Goal: Information Seeking & Learning: Check status

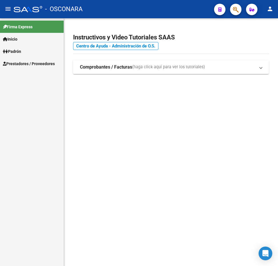
click at [29, 46] on link "Padrón" at bounding box center [32, 51] width 64 height 12
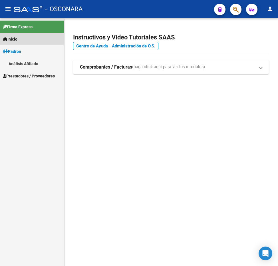
click at [25, 42] on link "Inicio" at bounding box center [32, 39] width 64 height 12
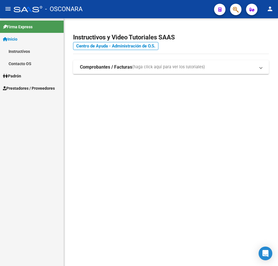
click at [23, 72] on link "Padrón" at bounding box center [32, 76] width 64 height 12
click at [26, 61] on link "Análisis Afiliado" at bounding box center [32, 63] width 64 height 12
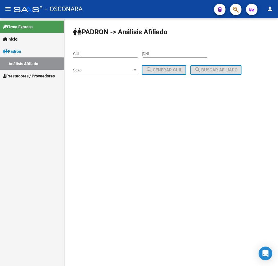
click at [182, 52] on input "DNI" at bounding box center [175, 53] width 65 height 5
paste input "26057167"
type input "26057167"
click at [123, 66] on div "Sexo Sexo" at bounding box center [105, 68] width 65 height 11
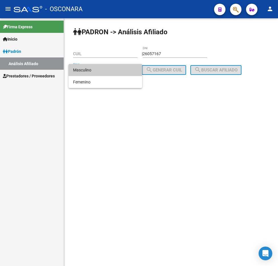
click at [118, 71] on span "Masculino" at bounding box center [105, 70] width 65 height 12
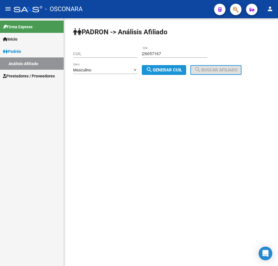
click at [152, 69] on mat-icon "search" at bounding box center [149, 69] width 7 height 7
type input "20-26057167-3"
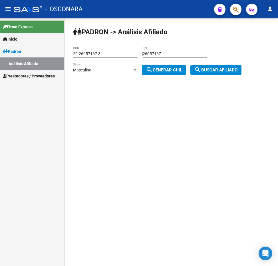
click at [201, 73] on mat-icon "search" at bounding box center [197, 69] width 7 height 7
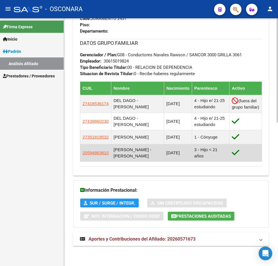
scroll to position [340, 0]
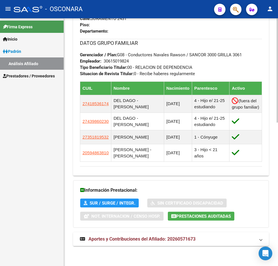
click at [220, 169] on div "Enviar Credencial Digital remove_red_eye Movimientos Sin Certificado Discapacid…" at bounding box center [171, 8] width 196 height 325
click at [223, 168] on div "Enviar Credencial Digital remove_red_eye Movimientos Sin Certificado Discapacid…" at bounding box center [171, 8] width 196 height 325
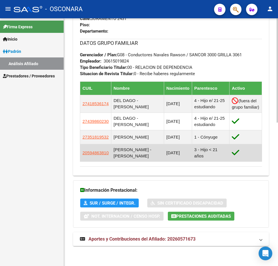
click at [95, 152] on span "20594863810" at bounding box center [95, 152] width 26 height 5
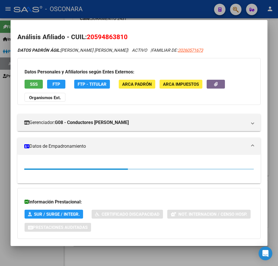
click at [271, 165] on div at bounding box center [139, 133] width 278 height 266
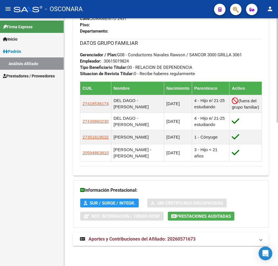
drag, startPoint x: 91, startPoint y: 150, endPoint x: 157, endPoint y: 171, distance: 69.1
click at [157, 171] on div "Enviar Credencial Digital remove_red_eye Movimientos Sin Certificado Discapacid…" at bounding box center [171, 5] width 196 height 339
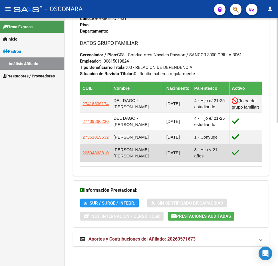
click at [118, 152] on td "[PERSON_NAME] - [PERSON_NAME]" at bounding box center [137, 152] width 53 height 17
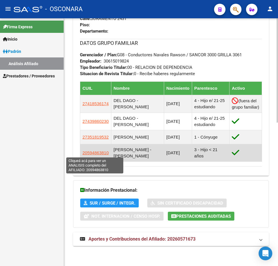
click at [95, 151] on span "20594863810" at bounding box center [95, 152] width 26 height 5
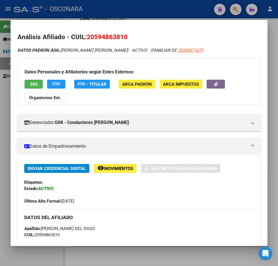
drag, startPoint x: 95, startPoint y: 36, endPoint x: 124, endPoint y: 37, distance: 28.9
click at [124, 37] on span "20594863810" at bounding box center [107, 36] width 41 height 7
click at [147, 37] on h2 "Análisis Afiliado - CUIL: 20594863810" at bounding box center [138, 37] width 243 height 10
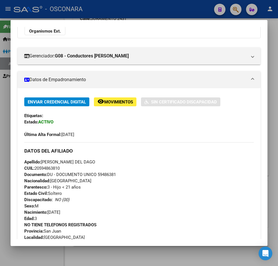
scroll to position [0, 0]
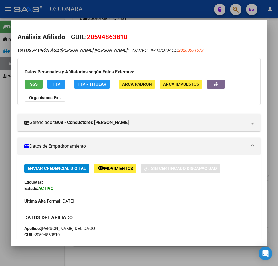
click at [6, 67] on div at bounding box center [139, 133] width 278 height 266
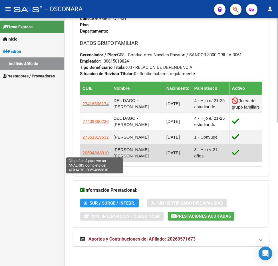
click at [93, 152] on span "20594863810" at bounding box center [95, 152] width 26 height 5
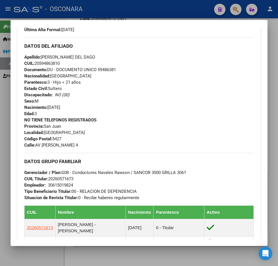
scroll to position [143, 0]
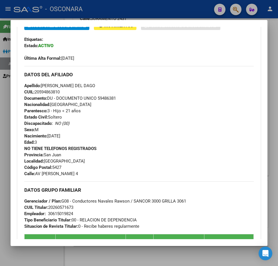
click at [3, 186] on div at bounding box center [139, 133] width 278 height 266
